Goal: Task Accomplishment & Management: Use online tool/utility

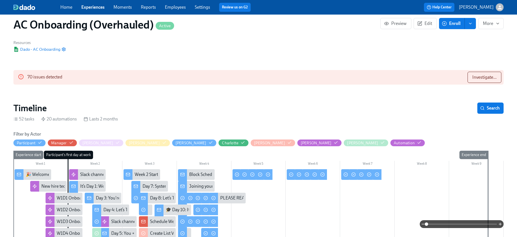
scroll to position [0, 3091]
click at [210, 37] on div "Public Name AC Onboarding Notification Sender Name The L&D Team Reply-to email …" at bounding box center [258, 36] width 497 height 38
click at [65, 9] on link "Home" at bounding box center [66, 6] width 12 height 5
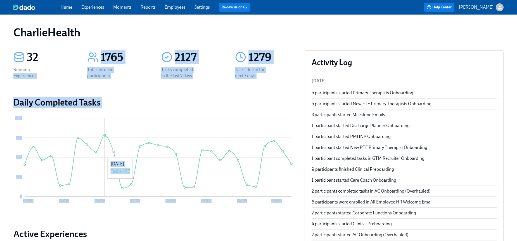
drag, startPoint x: 55, startPoint y: 71, endPoint x: 127, endPoint y: 218, distance: 163.6
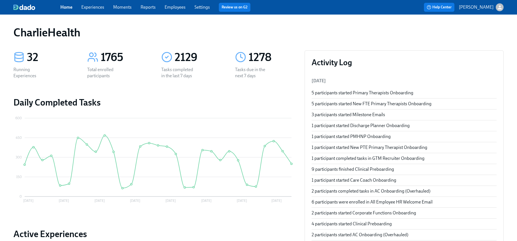
click at [365, 32] on div "CharlieHealth" at bounding box center [258, 32] width 491 height 13
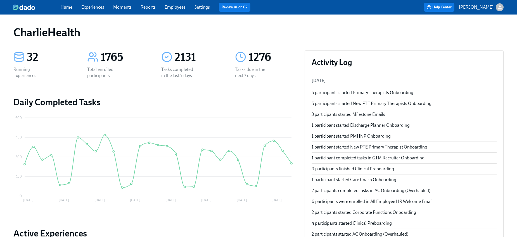
click at [96, 5] on link "Experiences" at bounding box center [92, 6] width 23 height 5
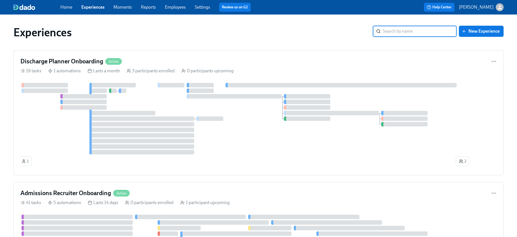
click at [405, 32] on input "search" at bounding box center [420, 31] width 74 height 11
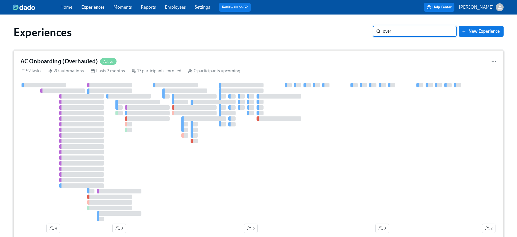
type input "over"
click at [74, 60] on h4 "AC Onboarding (Overhauled)" at bounding box center [58, 61] width 77 height 8
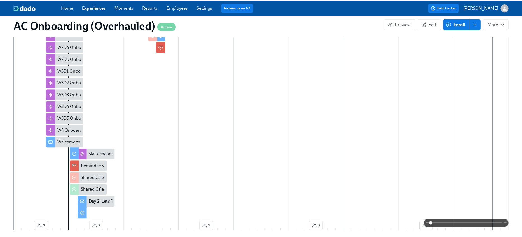
scroll to position [146, 0]
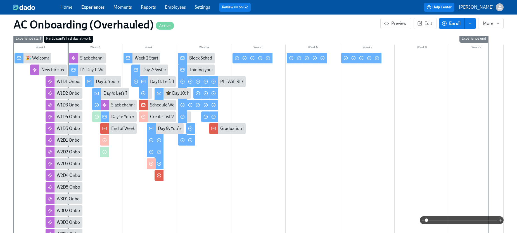
click at [205, 57] on div "Block Schedules!" at bounding box center [205, 58] width 32 height 6
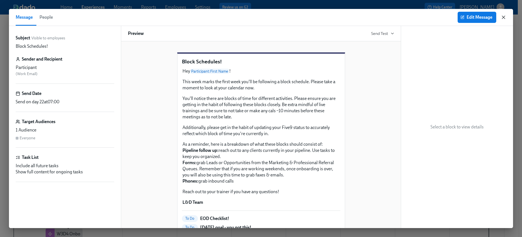
click at [502, 17] on icon "button" at bounding box center [503, 18] width 6 height 6
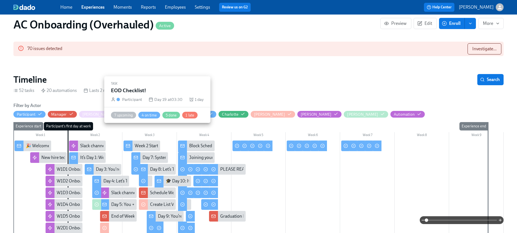
scroll to position [48, 0]
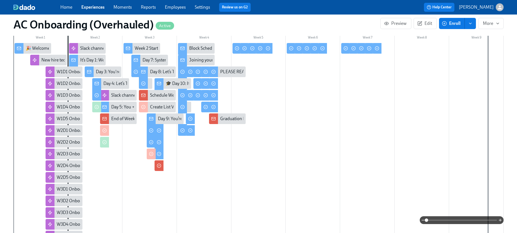
scroll to position [155, 0]
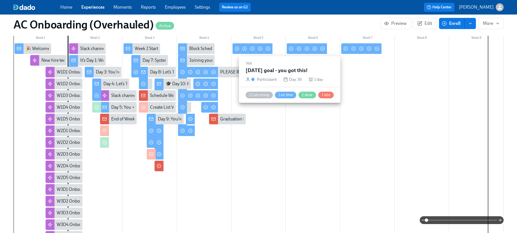
click at [292, 48] on icon at bounding box center [291, 48] width 1 height 1
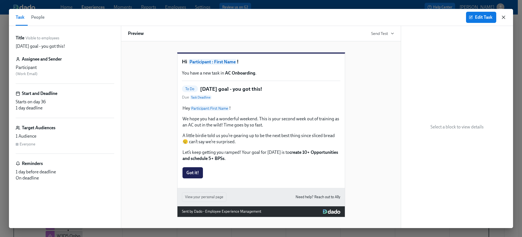
click at [502, 15] on icon "button" at bounding box center [503, 18] width 6 height 6
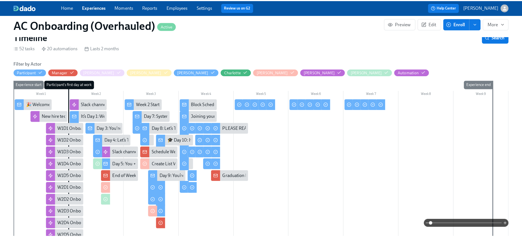
scroll to position [101, 0]
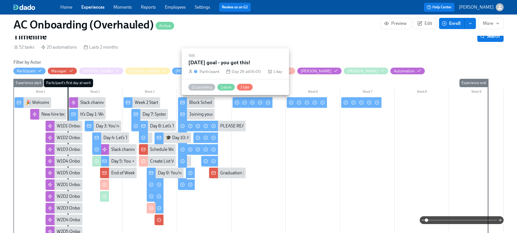
click at [235, 105] on div at bounding box center [237, 102] width 9 height 11
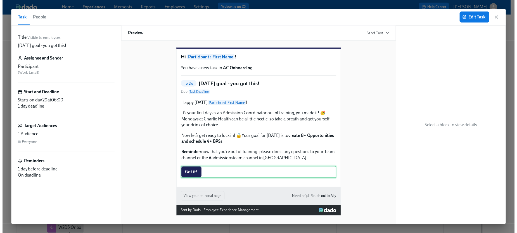
scroll to position [12, 0]
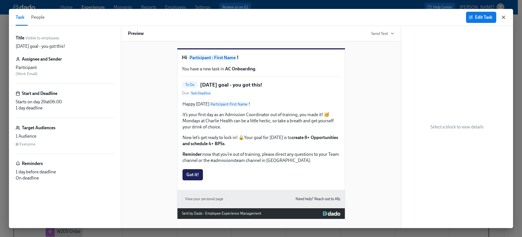
click at [502, 17] on icon "button" at bounding box center [503, 18] width 6 height 6
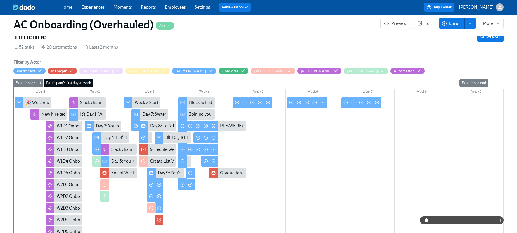
click at [159, 220] on div at bounding box center [258, 220] width 491 height 8
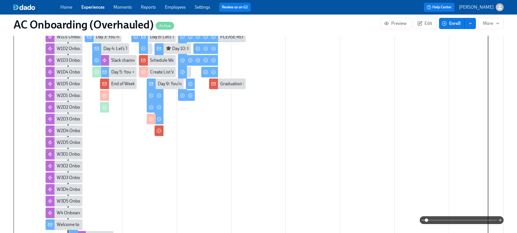
scroll to position [191, 0]
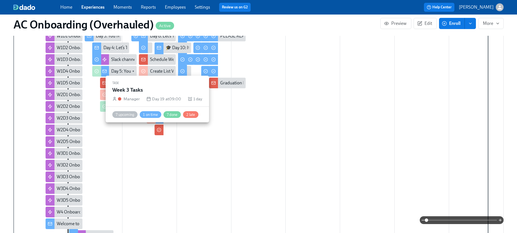
click at [160, 127] on div at bounding box center [159, 130] width 9 height 11
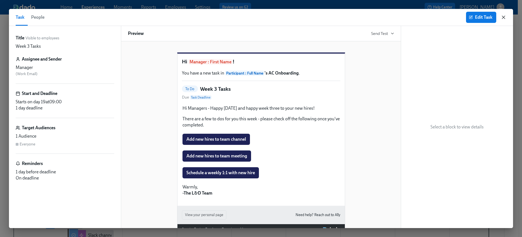
click at [500, 18] on icon "button" at bounding box center [503, 18] width 6 height 6
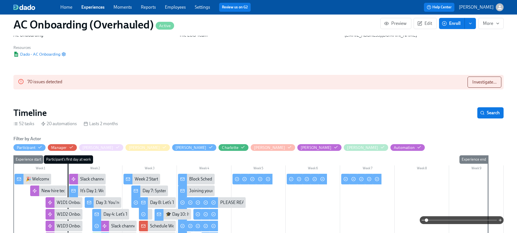
click at [95, 191] on div "It’s Day 1: We’re So Glad You’re Here! 🎉" at bounding box center [117, 191] width 75 height 6
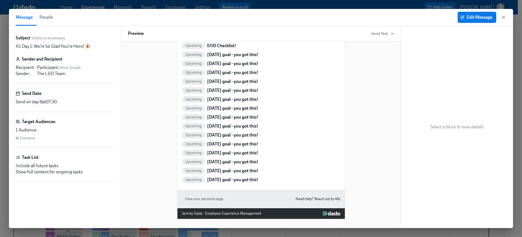
scroll to position [144, 0]
